Goal: Communication & Community: Answer question/provide support

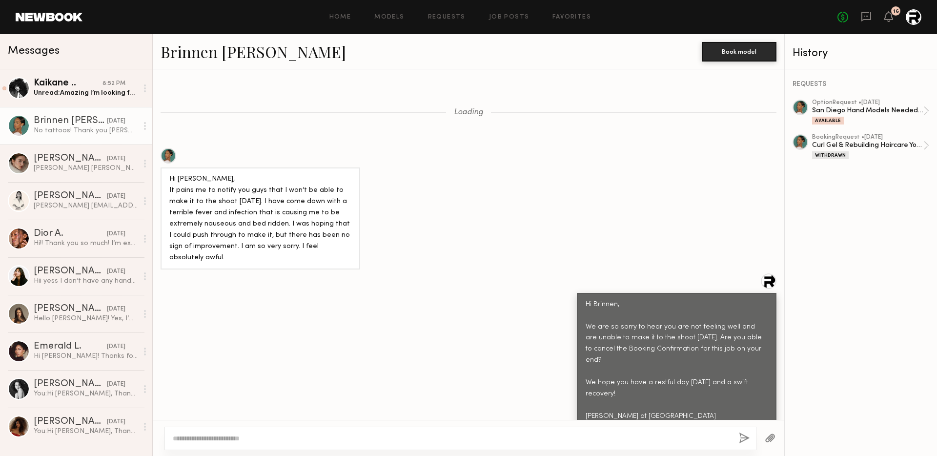
scroll to position [1625, 0]
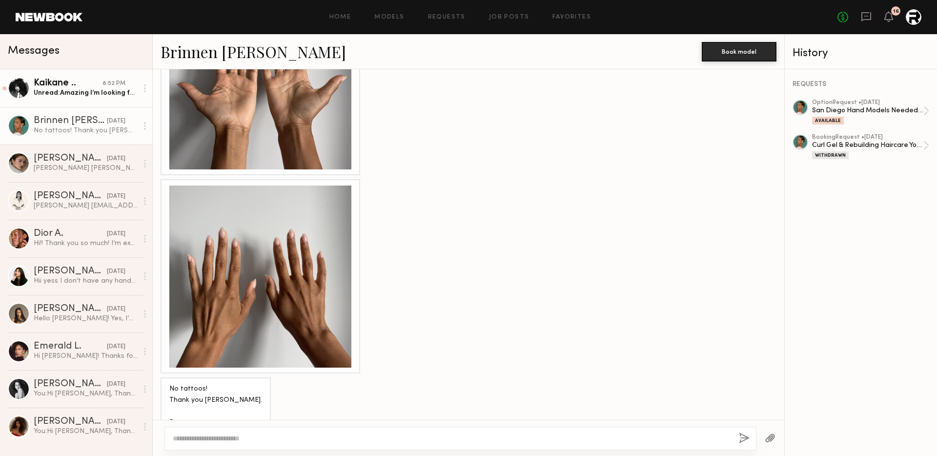
click at [57, 93] on div "Unread: Amazing I’m looking forward to working with you!!! Kaikane - legal name…" at bounding box center [86, 92] width 104 height 9
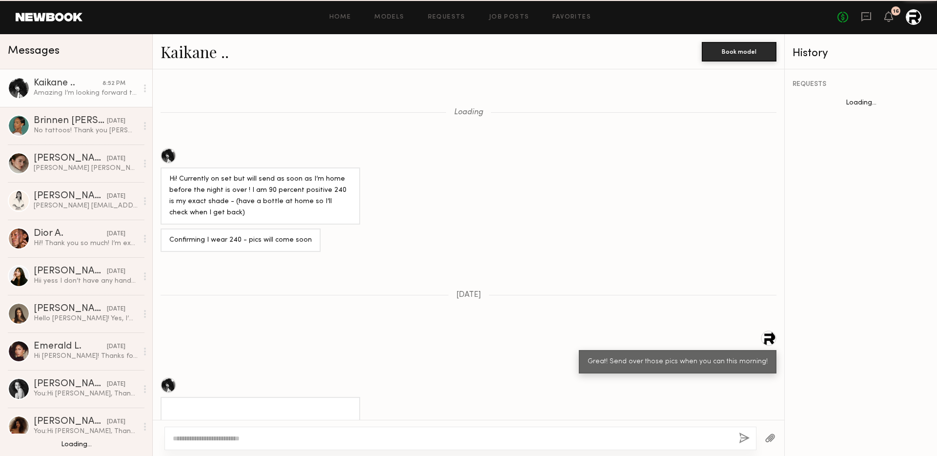
scroll to position [1171, 0]
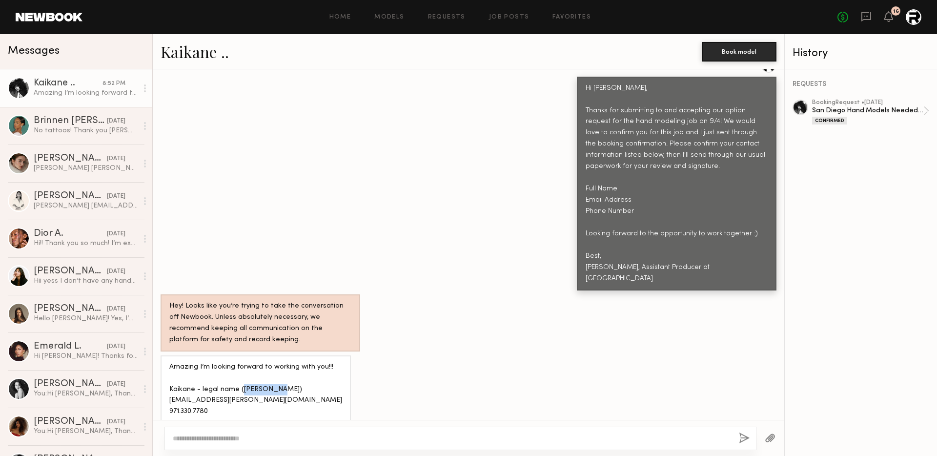
drag, startPoint x: 241, startPoint y: 377, endPoint x: 278, endPoint y: 376, distance: 37.1
click at [278, 376] on div "Amazing I’m looking forward to working with you!!! Kaikane - legal name (Mya Hu…" at bounding box center [255, 390] width 173 height 56
copy div "Mya Hudson"
click at [206, 389] on div "Amazing I’m looking forward to working with you!!! Kaikane - legal name (Mya Hu…" at bounding box center [255, 390] width 173 height 56
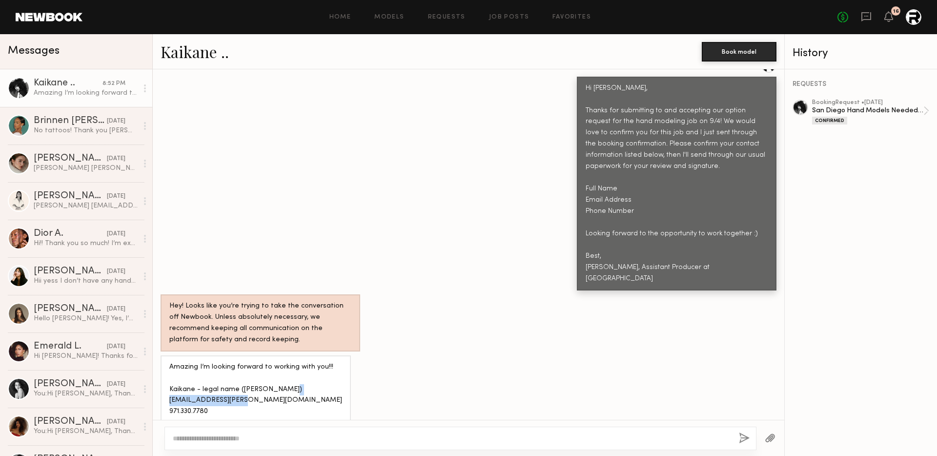
drag, startPoint x: 251, startPoint y: 387, endPoint x: 168, endPoint y: 385, distance: 83.5
click at [168, 385] on div "Amazing I’m looking forward to working with you!!! Kaikane - legal name (Mya Hu…" at bounding box center [256, 389] width 190 height 68
copy div "Kai.kane.4444@gmail.com"
drag, startPoint x: 209, startPoint y: 400, endPoint x: 167, endPoint y: 401, distance: 42.0
click at [167, 401] on div "Amazing I’m looking forward to working with you!!! Kaikane - legal name (Mya Hu…" at bounding box center [256, 389] width 190 height 68
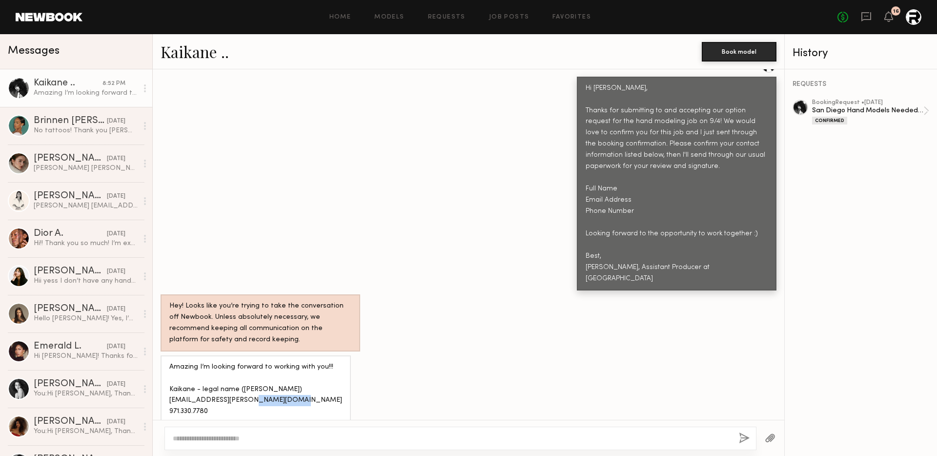
copy div "971.330.7780"
click at [262, 215] on div "Hi [PERSON_NAME], Thanks for submitting to and accepting our option request for…" at bounding box center [468, 173] width 631 height 233
click at [88, 126] on div "No tattoos! Thank you [PERSON_NAME]. Best, Brinnen" at bounding box center [86, 130] width 104 height 9
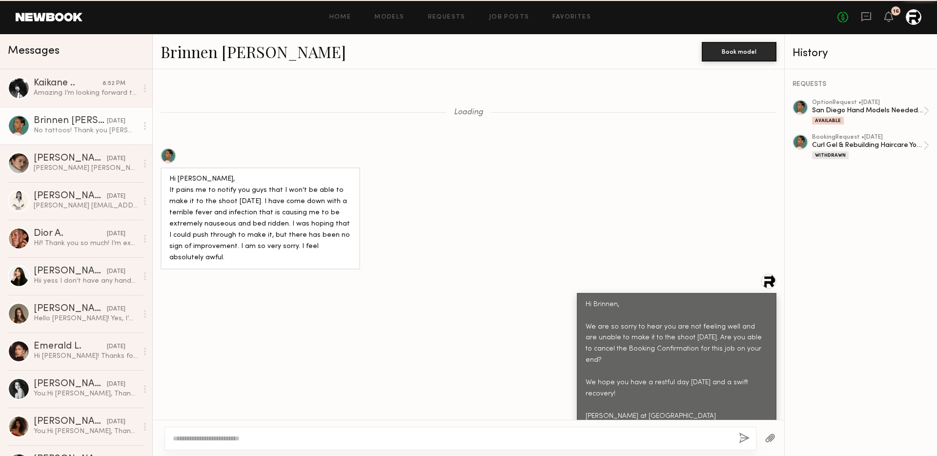
scroll to position [1625, 0]
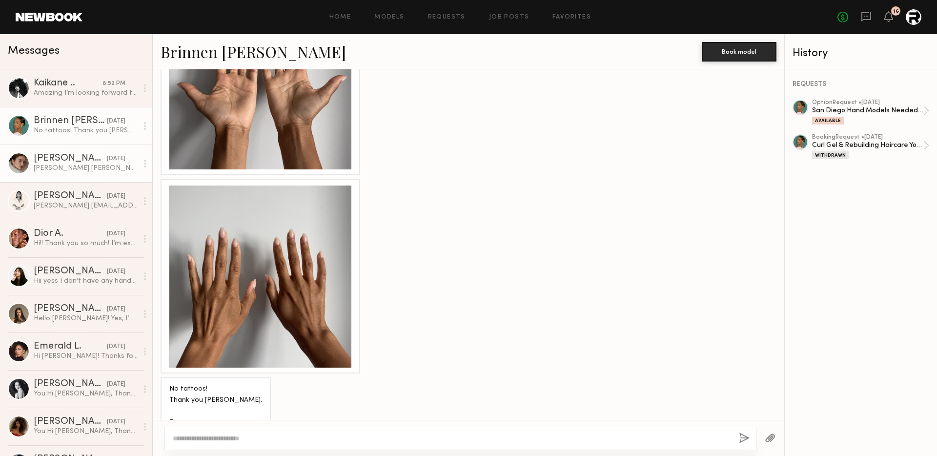
click at [91, 160] on div "[PERSON_NAME]" at bounding box center [70, 159] width 73 height 10
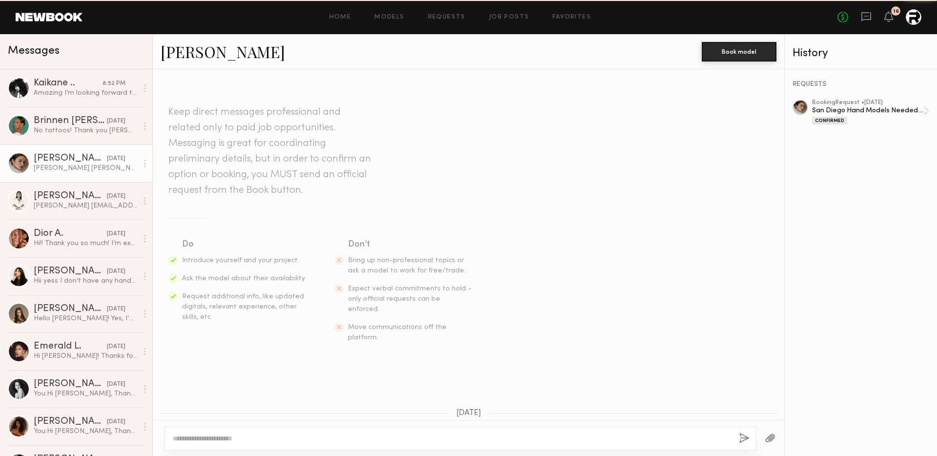
scroll to position [1907, 0]
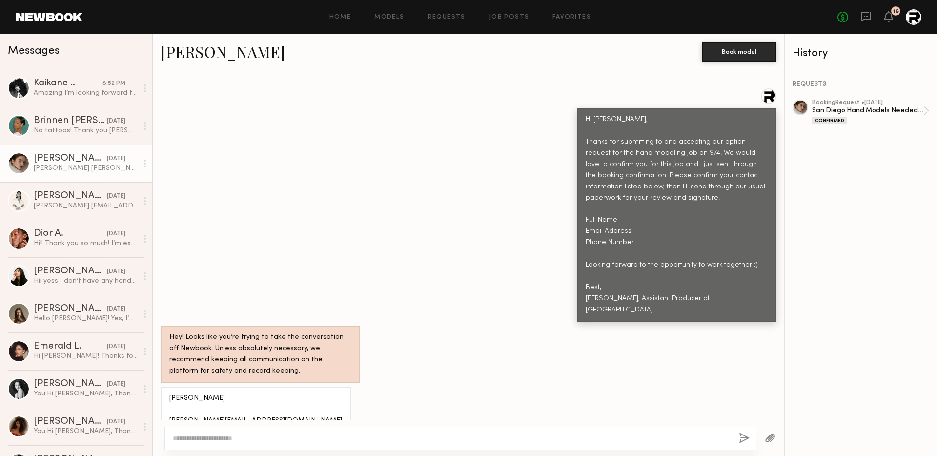
click at [774, 441] on button "button" at bounding box center [770, 438] width 11 height 12
click at [775, 436] on div at bounding box center [770, 438] width 28 height 24
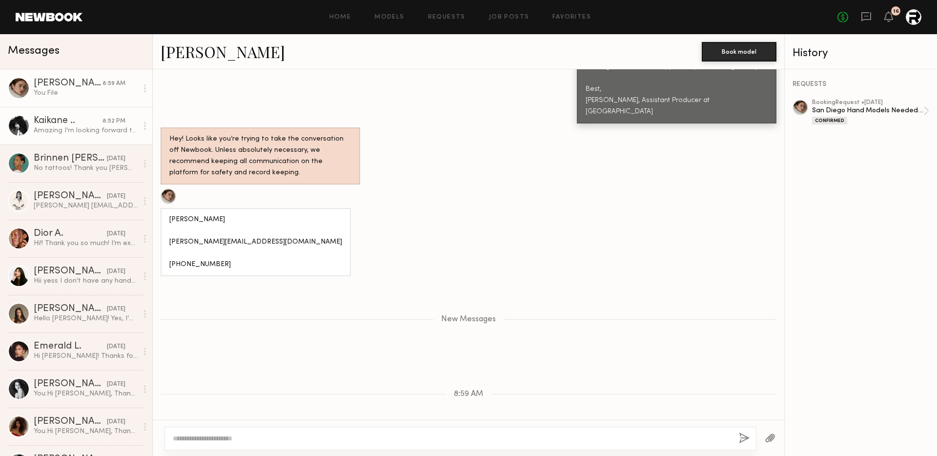
click at [59, 126] on div "Amazing I’m looking forward to working with you!!! Kaikane - legal name (Mya Hu…" at bounding box center [86, 130] width 104 height 9
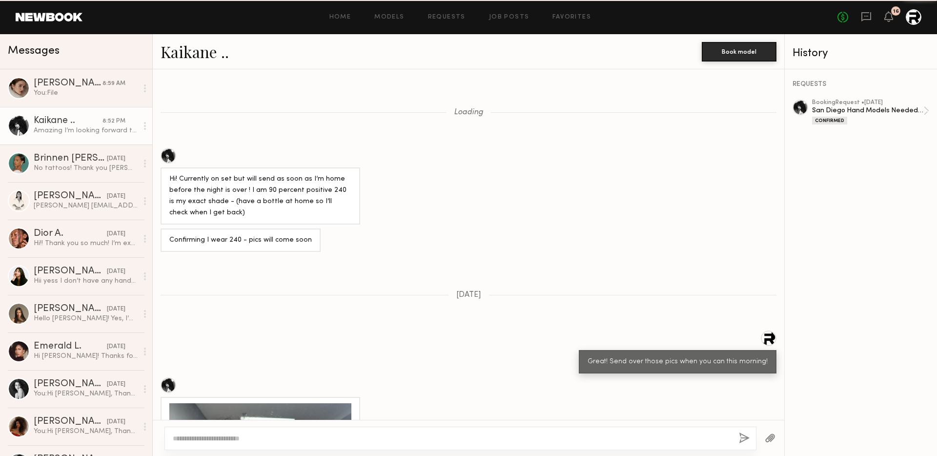
scroll to position [1171, 0]
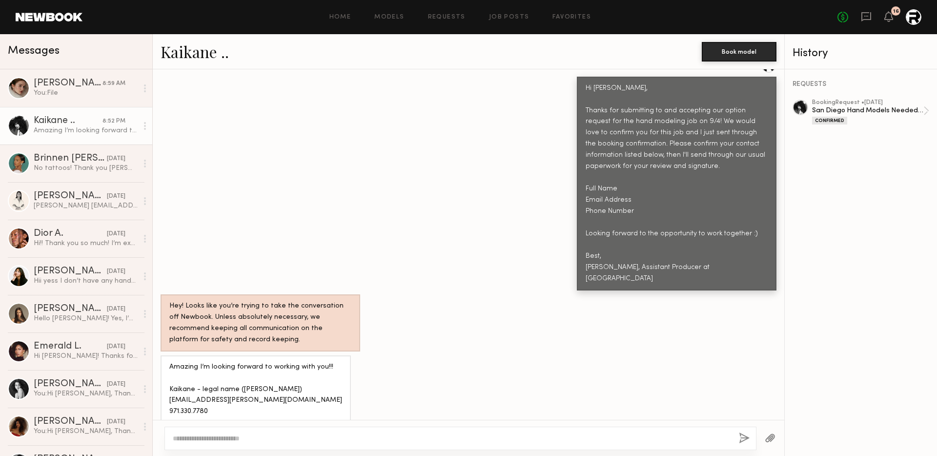
click at [773, 433] on button "button" at bounding box center [770, 438] width 11 height 12
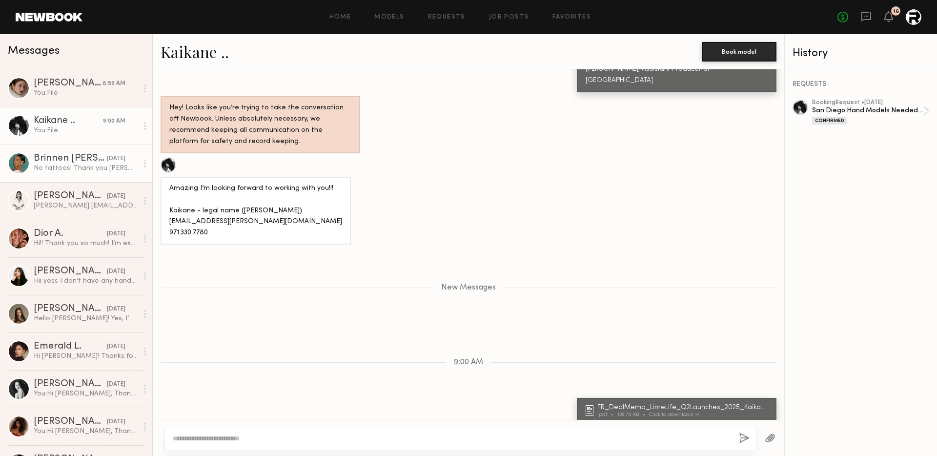
click at [83, 171] on div "No tattoos! Thank you [PERSON_NAME]. Best, Brinnen" at bounding box center [86, 167] width 104 height 9
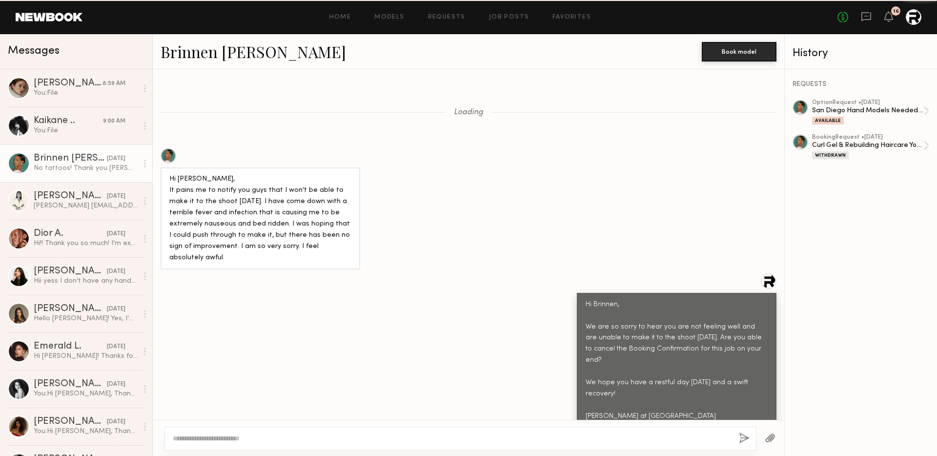
scroll to position [1625, 0]
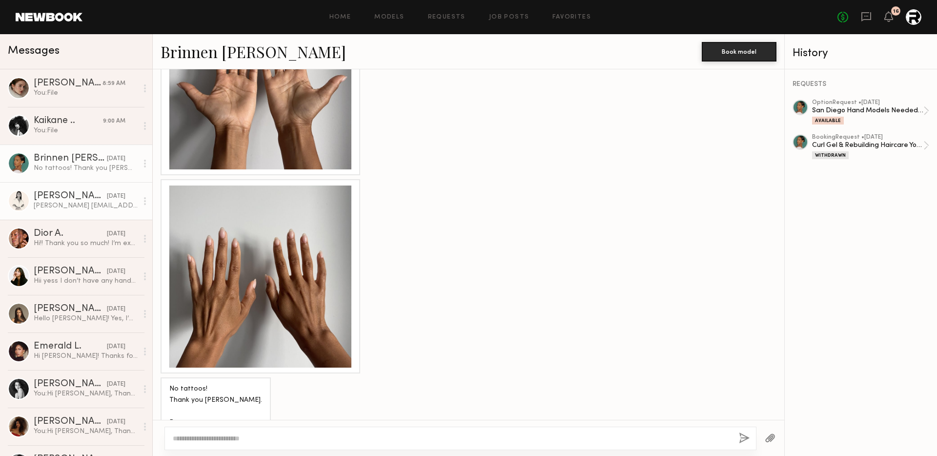
click at [79, 205] on div "Joy Castillo Jc43428@icloud.com (951)721-1154" at bounding box center [86, 205] width 104 height 9
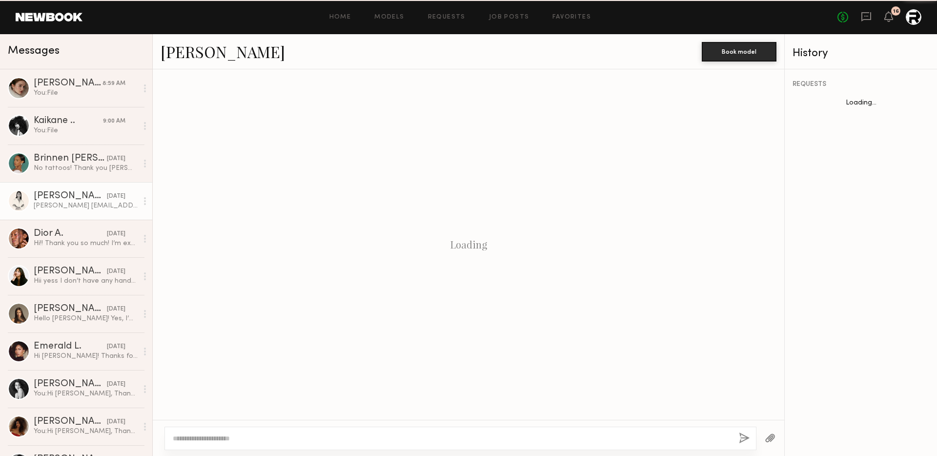
scroll to position [1397, 0]
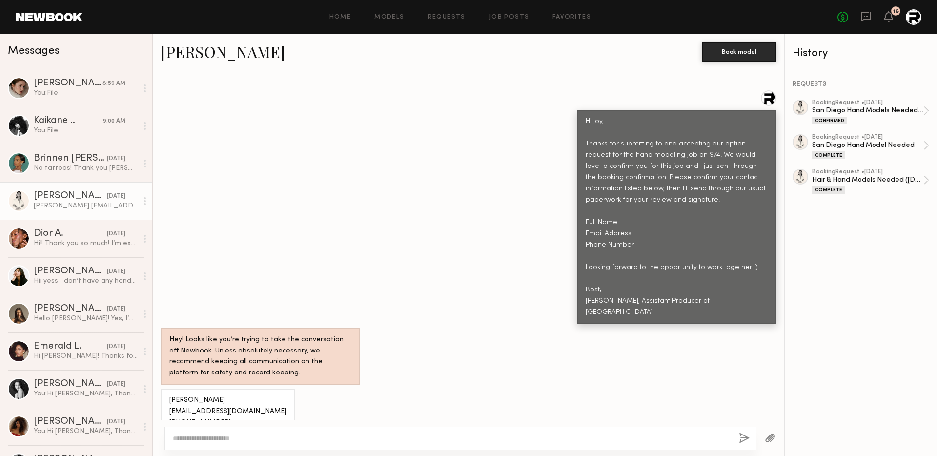
click at [770, 435] on button "button" at bounding box center [770, 438] width 11 height 12
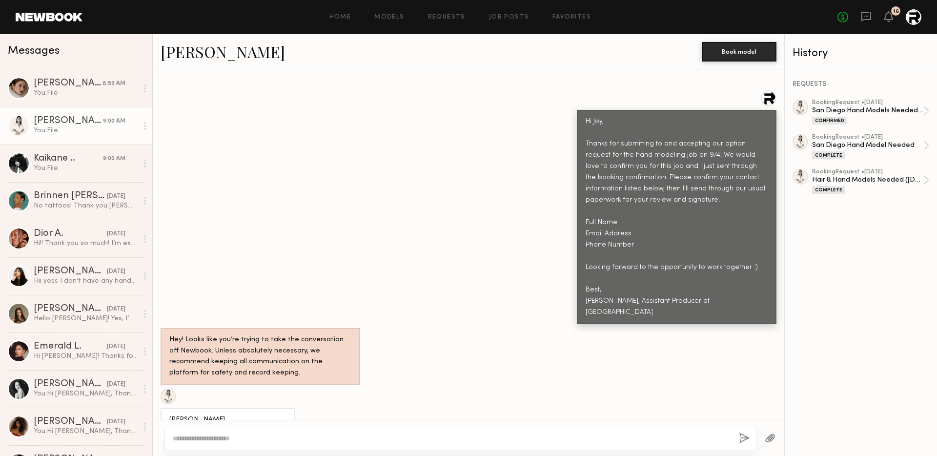
scroll to position [1595, 0]
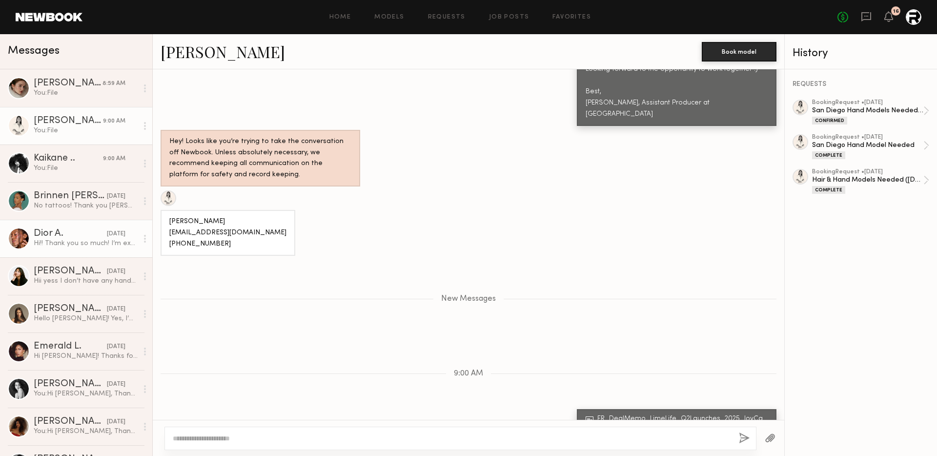
click at [60, 248] on link "Dior A. yesterday Hi!! Thank you so much! I’m excited to work with you guys. Se…" at bounding box center [76, 239] width 152 height 38
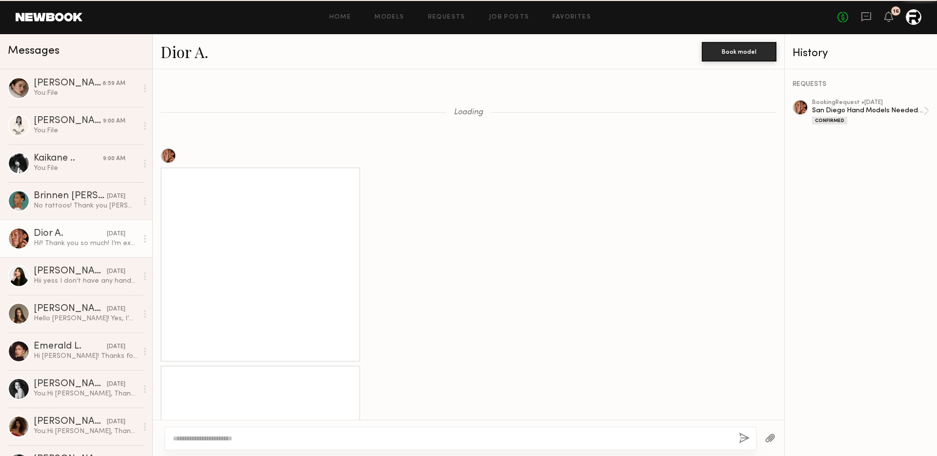
scroll to position [1548, 0]
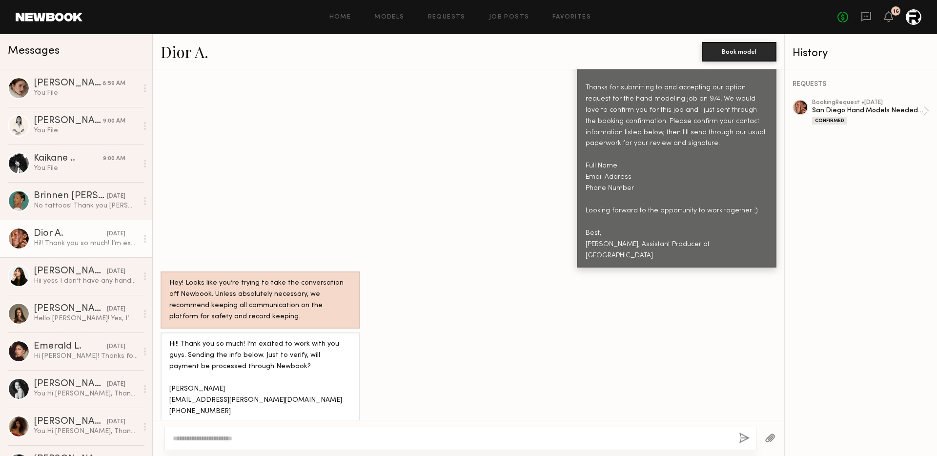
click at [770, 436] on button "button" at bounding box center [770, 438] width 11 height 12
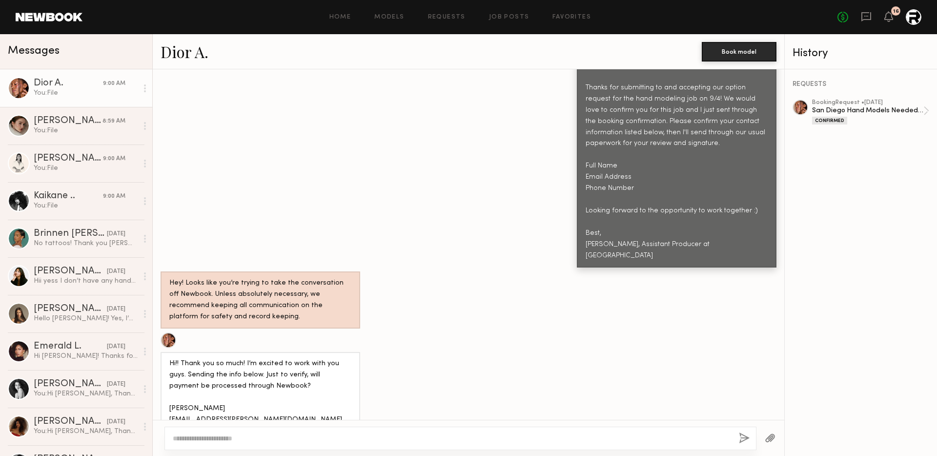
scroll to position [1746, 0]
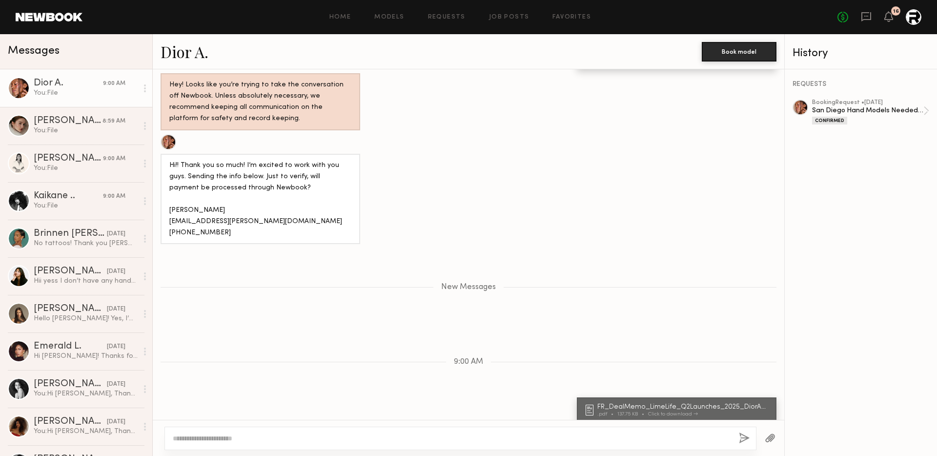
click at [266, 432] on div at bounding box center [460, 437] width 592 height 23
click at [239, 442] on textarea at bounding box center [452, 438] width 558 height 10
click at [191, 177] on div "Hi!! Thank you so much! I’m excited to work with you guys. Sending the info bel…" at bounding box center [260, 199] width 182 height 79
copy div "processed"
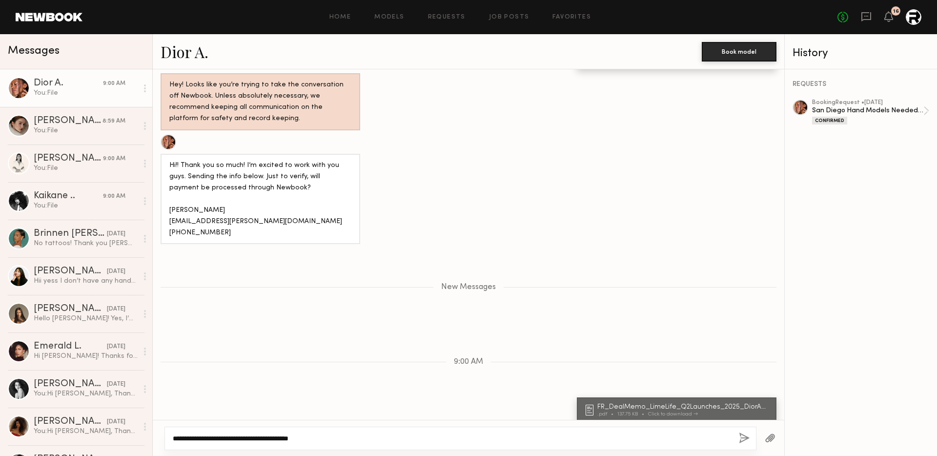
click at [245, 437] on textarea "**********" at bounding box center [452, 438] width 558 height 10
paste textarea "*"
type textarea "**********"
click at [341, 445] on div "**********" at bounding box center [460, 437] width 592 height 23
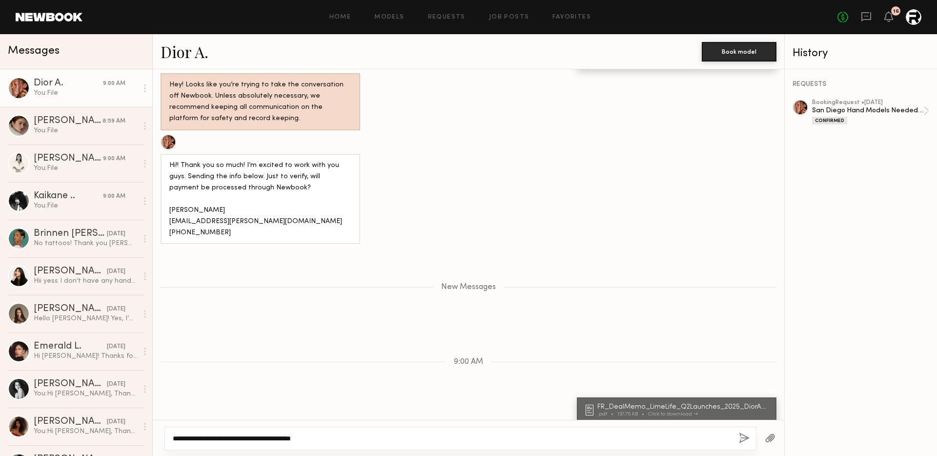
click at [338, 439] on textarea "**********" at bounding box center [452, 438] width 558 height 10
click at [744, 433] on button "button" at bounding box center [744, 438] width 11 height 12
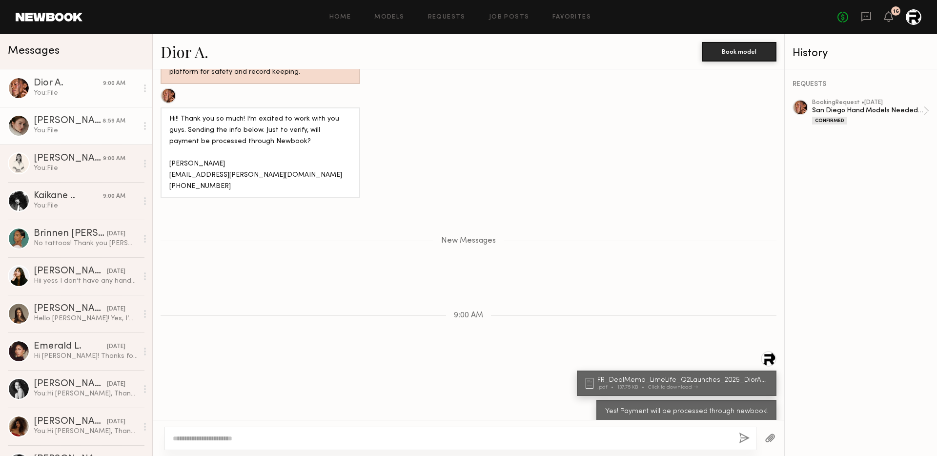
click at [63, 128] on div "You: File" at bounding box center [86, 130] width 104 height 9
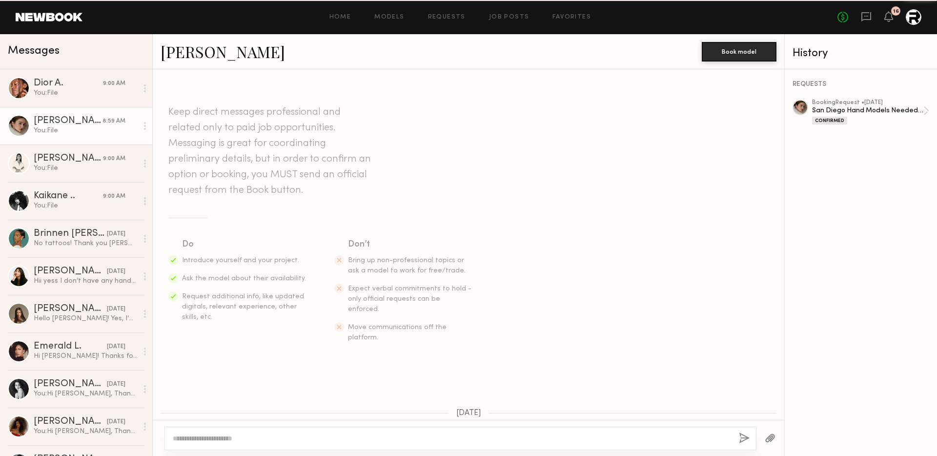
scroll to position [2030, 0]
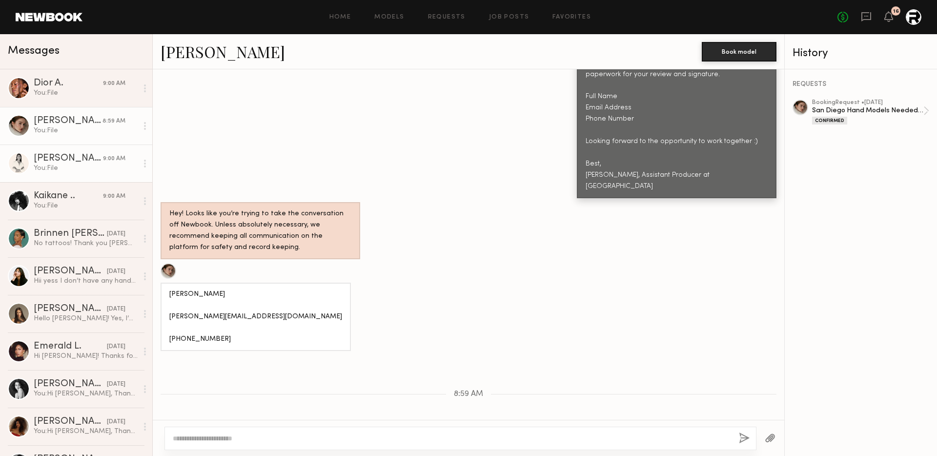
click at [74, 153] on link "Joy C. 9:00 AM You: File" at bounding box center [76, 163] width 152 height 38
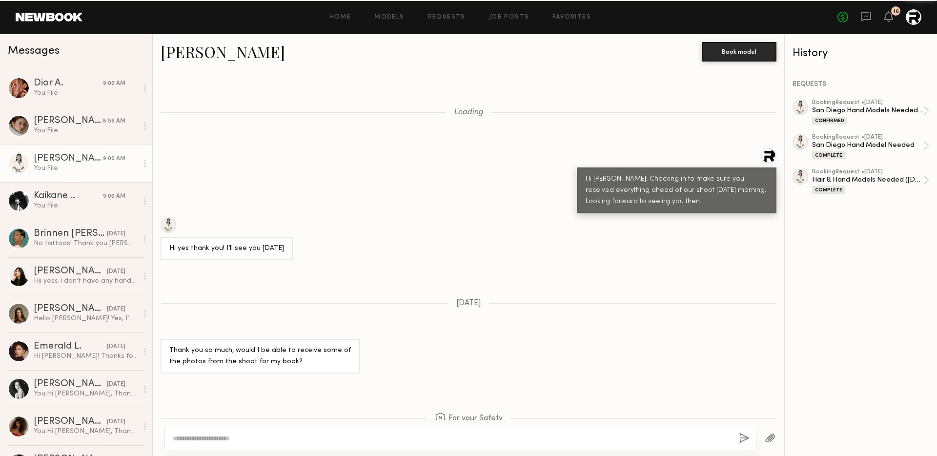
scroll to position [1521, 0]
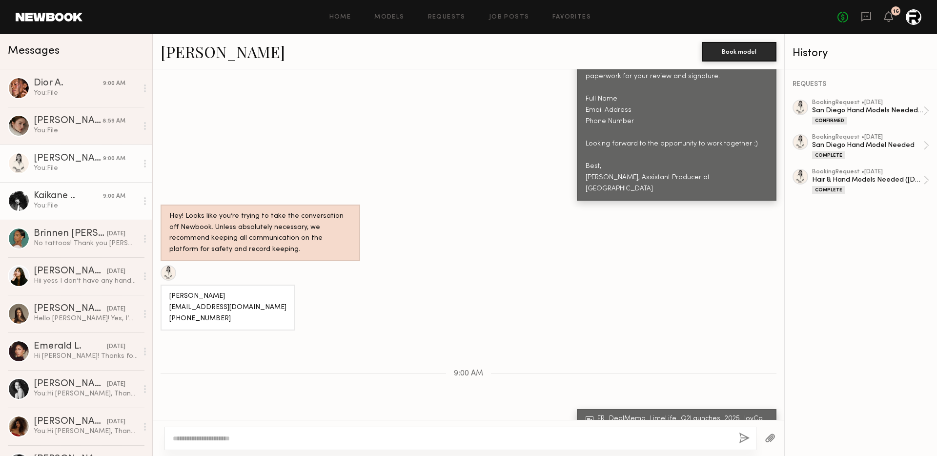
click at [77, 208] on div "You: File" at bounding box center [86, 205] width 104 height 9
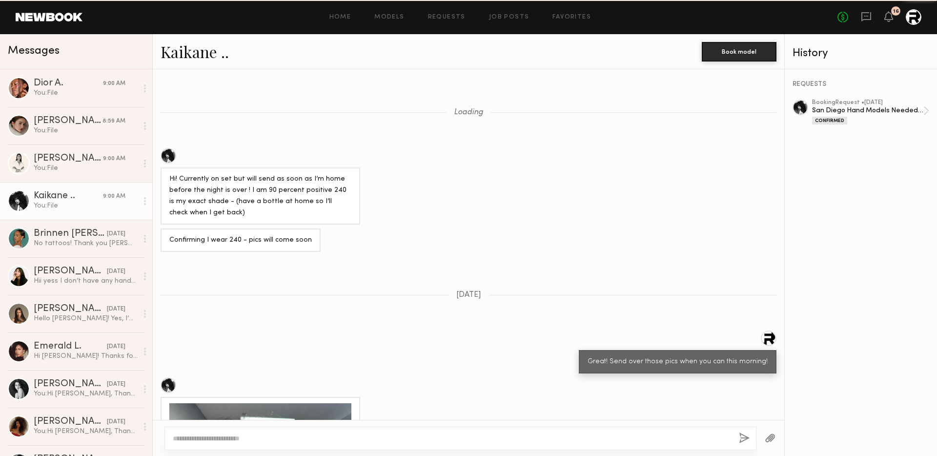
scroll to position [1294, 0]
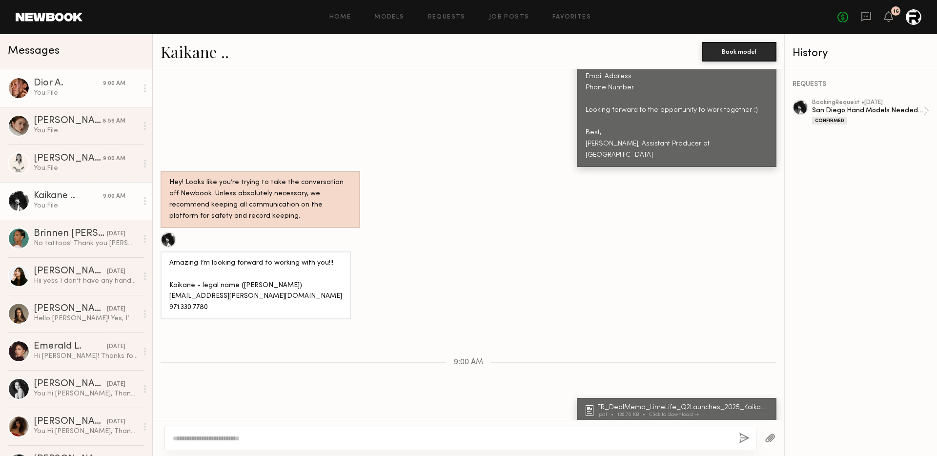
click at [73, 99] on link "Dior A. 9:00 AM You: File" at bounding box center [76, 88] width 152 height 38
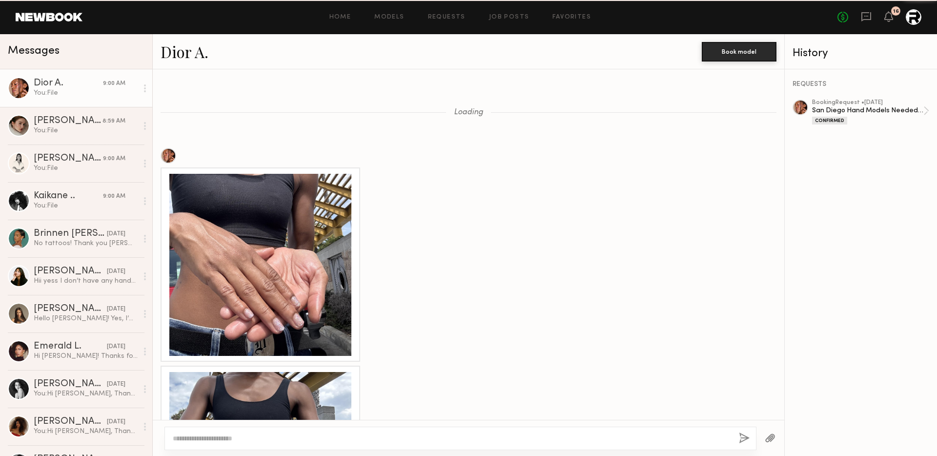
scroll to position [1718, 0]
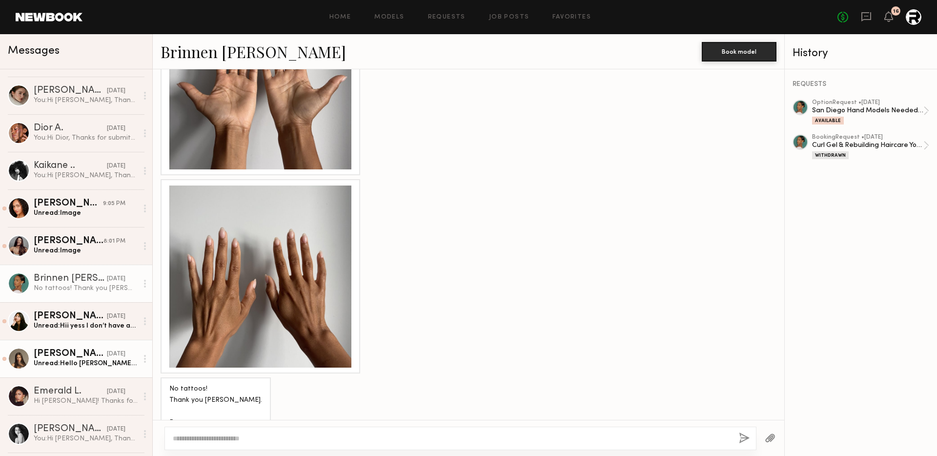
scroll to position [30, 0]
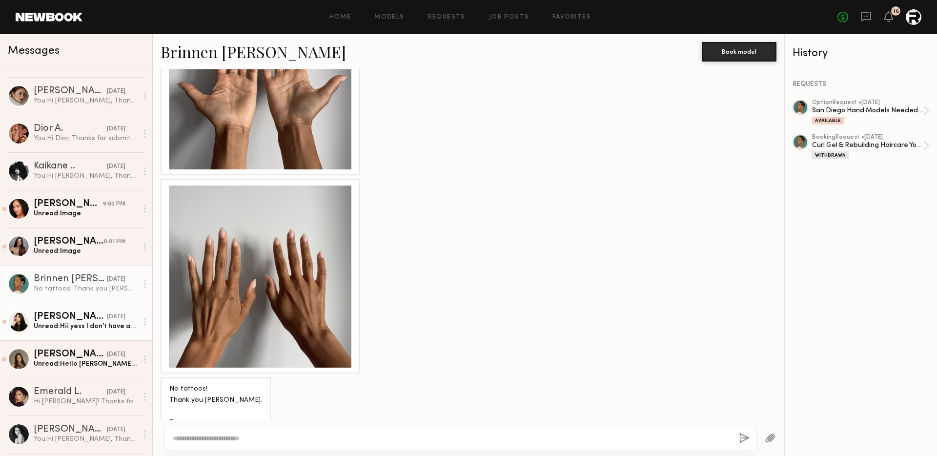
click at [82, 329] on div "Unread: Hii yess I don’t have any hand/arm tattoos" at bounding box center [86, 326] width 104 height 9
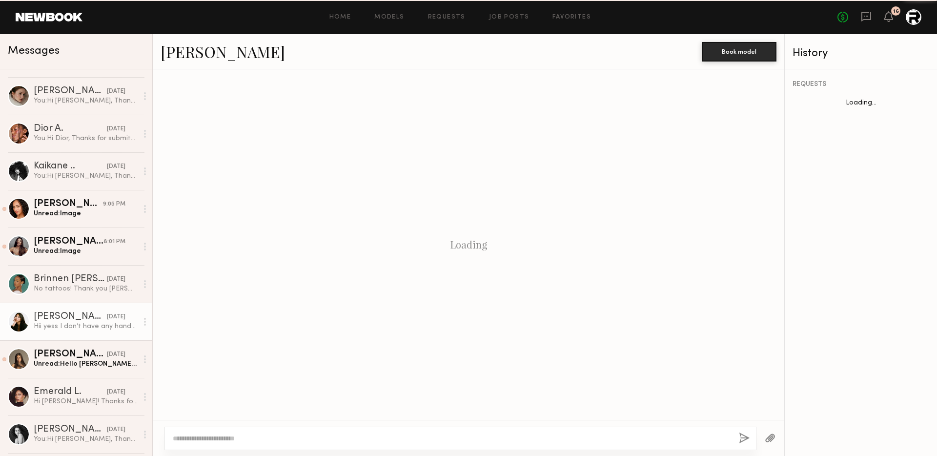
scroll to position [1148, 0]
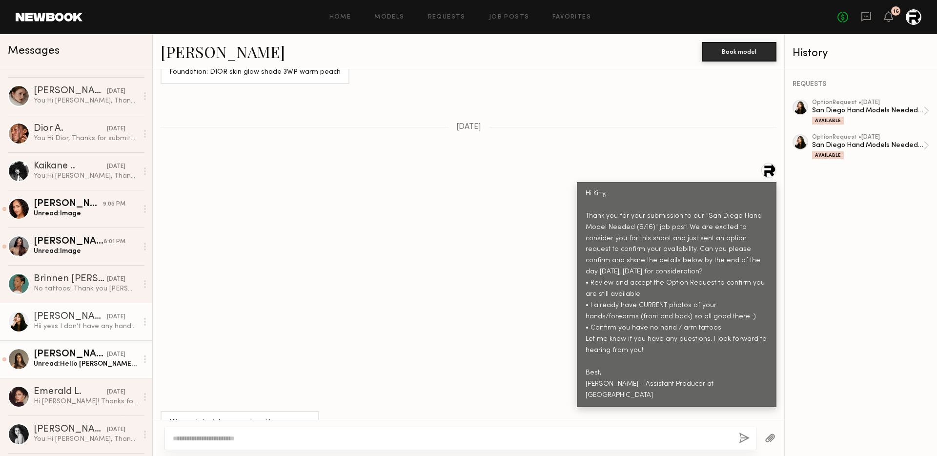
click at [61, 350] on div "[PERSON_NAME]" at bounding box center [70, 354] width 73 height 10
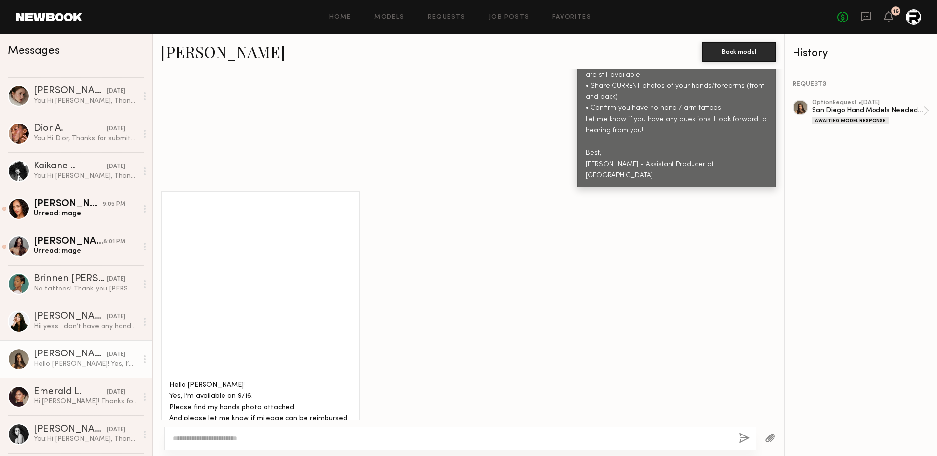
scroll to position [537, 0]
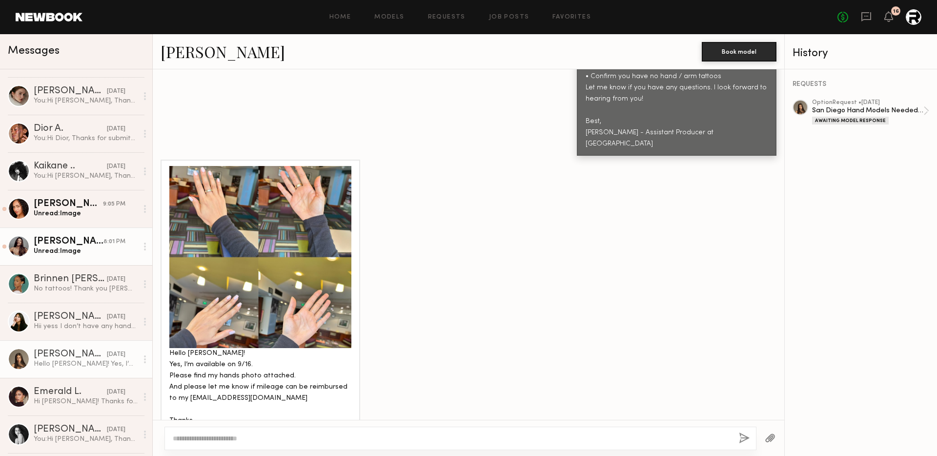
click at [69, 248] on div "Unread: Image" at bounding box center [86, 250] width 104 height 9
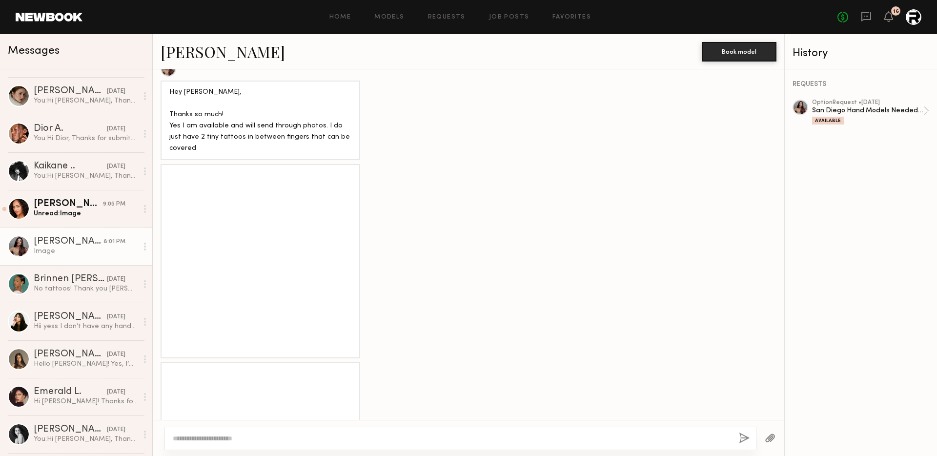
scroll to position [628, 0]
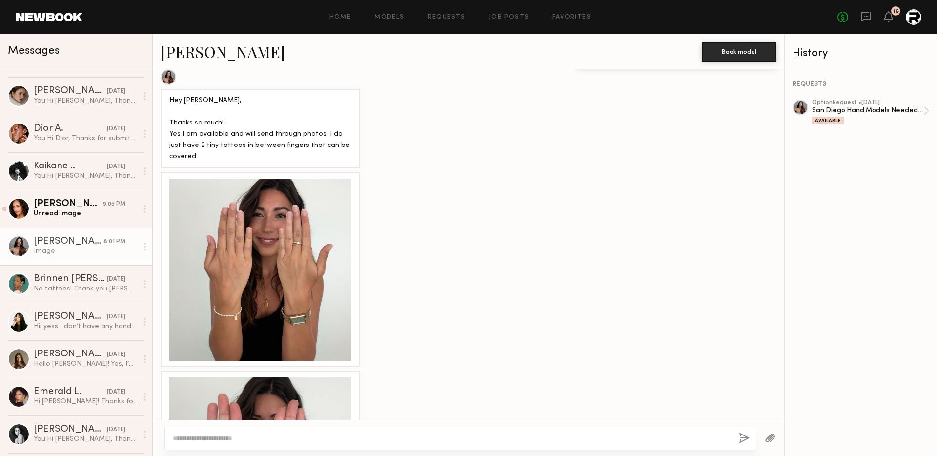
click at [280, 229] on div at bounding box center [260, 270] width 182 height 182
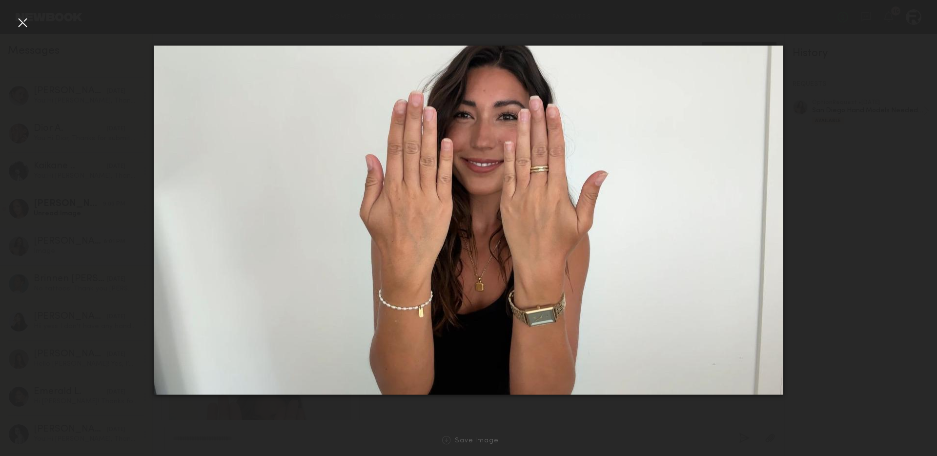
click at [22, 17] on div at bounding box center [23, 23] width 16 height 16
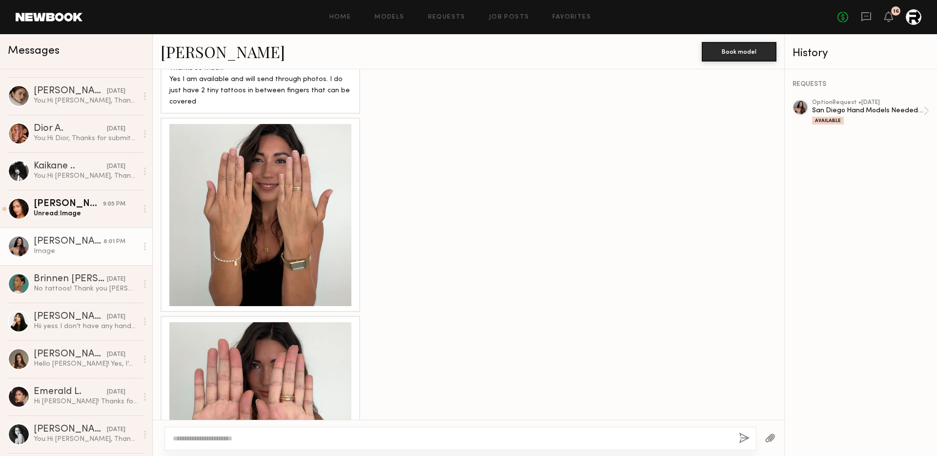
scroll to position [737, 0]
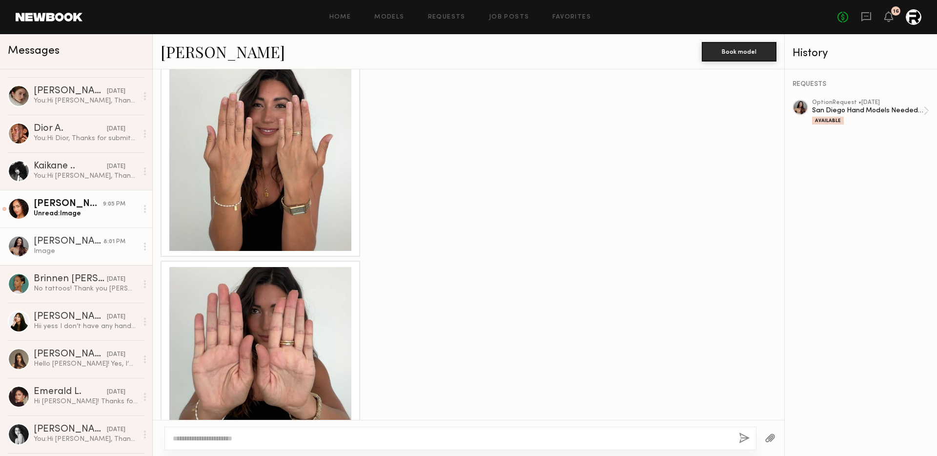
click at [82, 214] on div "Unread: Image" at bounding box center [86, 213] width 104 height 9
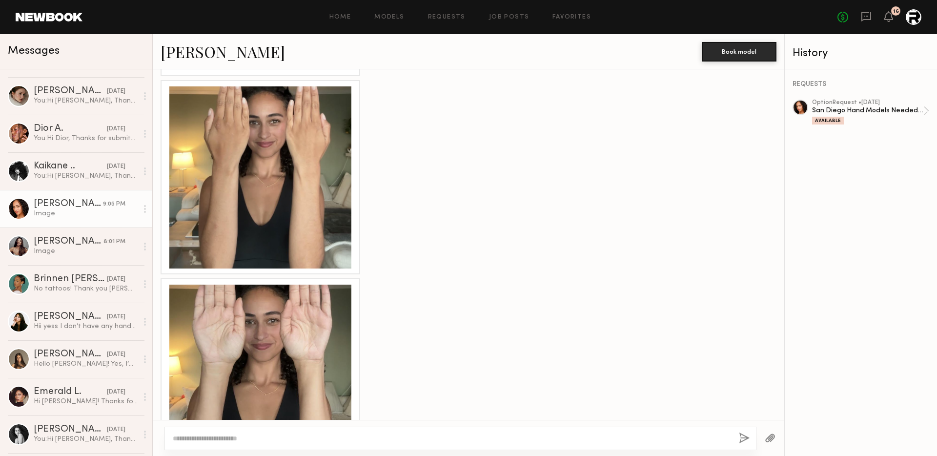
scroll to position [1388, 0]
